Goal: Navigation & Orientation: Find specific page/section

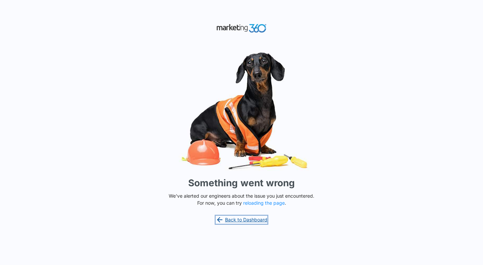
click at [241, 223] on link "Back to Dashboard" at bounding box center [242, 220] width 52 height 8
click at [263, 202] on button "reloading the page" at bounding box center [264, 202] width 42 height 5
click at [265, 200] on button "reloading the page" at bounding box center [264, 202] width 42 height 5
click at [244, 220] on link "Back to Dashboard" at bounding box center [242, 220] width 52 height 8
click at [261, 204] on button "reloading the page" at bounding box center [264, 202] width 42 height 5
